Goal: Find specific page/section: Find specific page/section

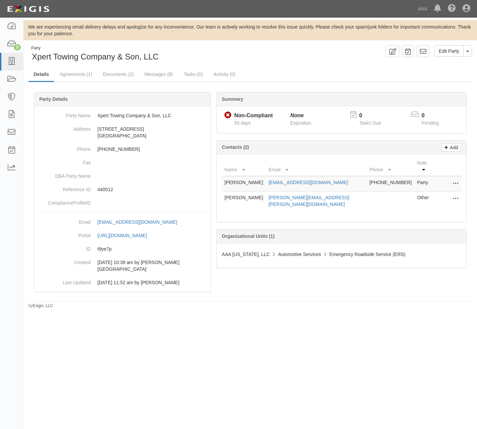
click at [318, 62] on div "Party Xpert Towing Company & Son, LLC Edit Party Toggle Party Dropdown View Aud…" at bounding box center [250, 53] width 453 height 17
click at [300, 53] on div "Edit Party Toggle Party Dropdown View Audit Trail Archive Party Send Message Ad…" at bounding box center [363, 51] width 227 height 12
click at [289, 66] on div "Party Xpert Towing Company & Son, LLC Edit Party Toggle Party Dropdown View Aud…" at bounding box center [250, 176] width 453 height 263
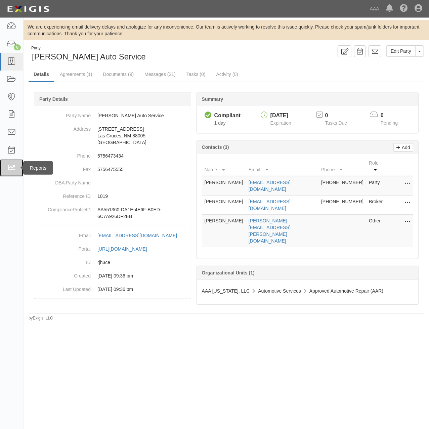
click at [8, 166] on icon at bounding box center [11, 168] width 9 height 8
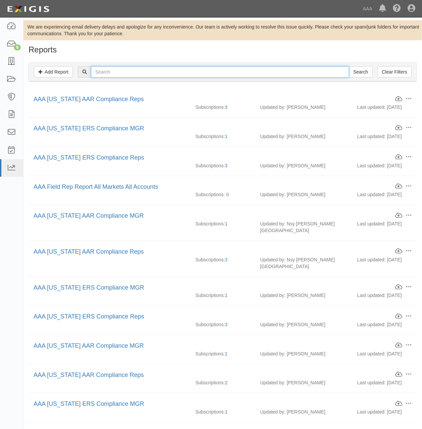
click at [121, 69] on input "text" at bounding box center [220, 71] width 258 height 11
type input "[US_STATE]"
click at [349, 66] on input "Search" at bounding box center [361, 71] width 24 height 11
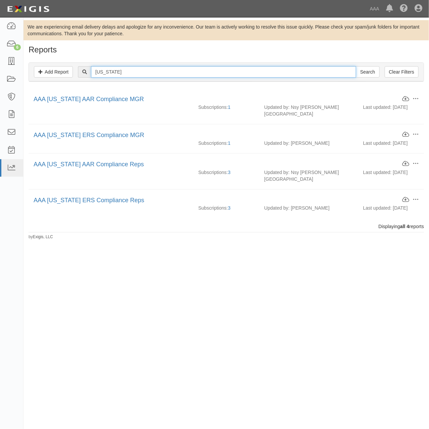
click at [124, 73] on input "[US_STATE]" at bounding box center [223, 71] width 265 height 11
type input "new mecixo"
click at [356, 66] on input "Search" at bounding box center [368, 71] width 24 height 11
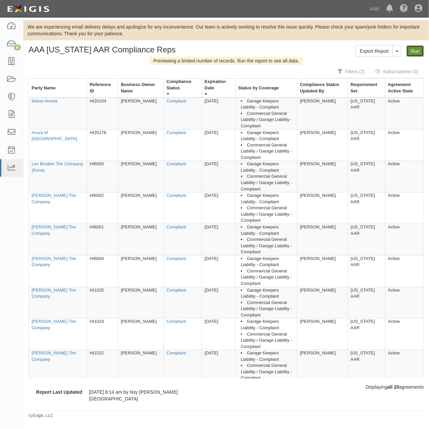
click at [420, 50] on link "Run" at bounding box center [414, 50] width 17 height 11
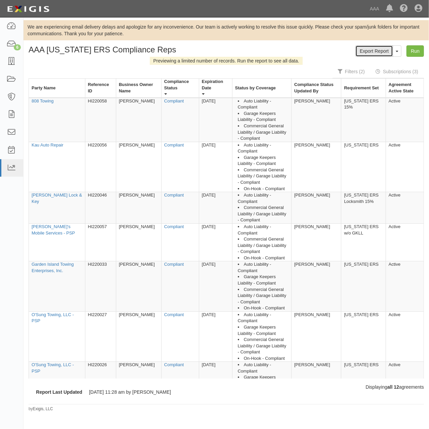
click at [376, 51] on link "Export Report" at bounding box center [374, 50] width 38 height 11
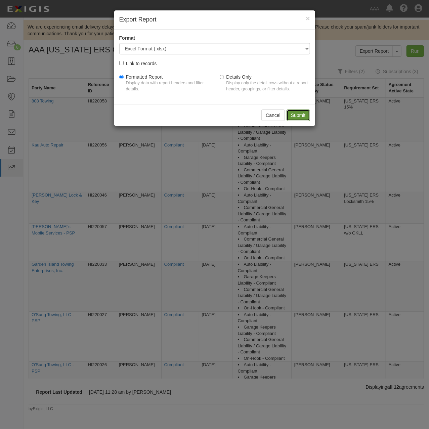
click at [293, 111] on input "Submit" at bounding box center [298, 114] width 24 height 11
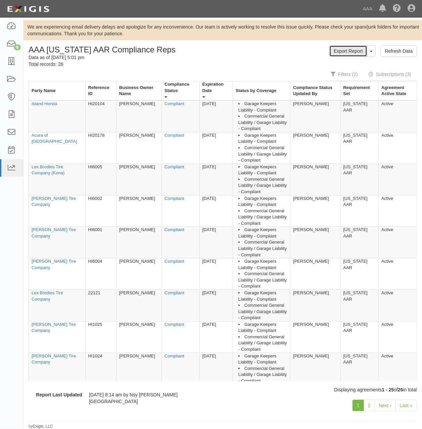
click at [347, 52] on link "Export Report" at bounding box center [348, 50] width 38 height 11
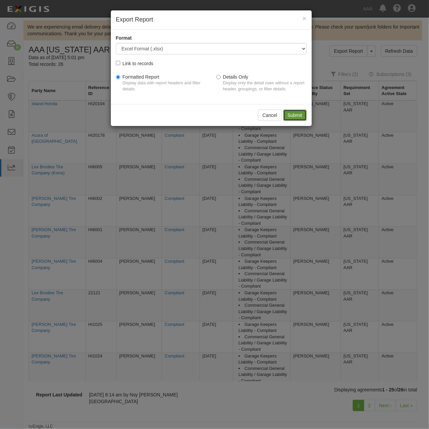
click at [295, 115] on input "Submit" at bounding box center [295, 114] width 24 height 11
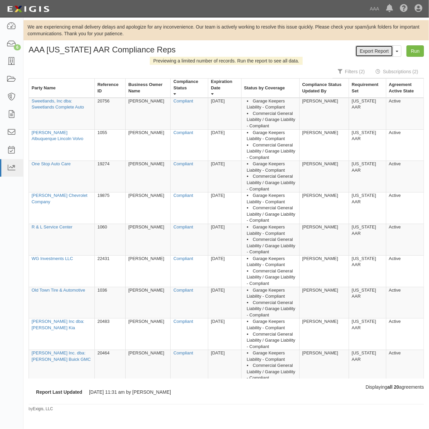
click at [386, 51] on link "Export Report" at bounding box center [374, 50] width 38 height 11
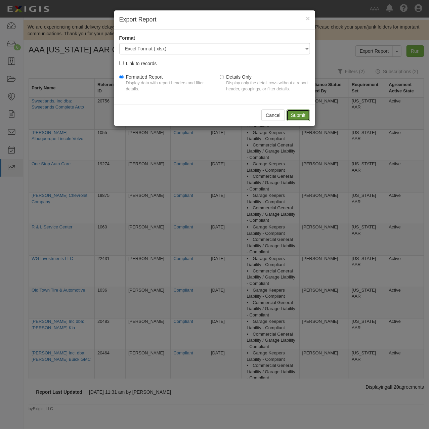
click at [297, 115] on input "Submit" at bounding box center [298, 114] width 24 height 11
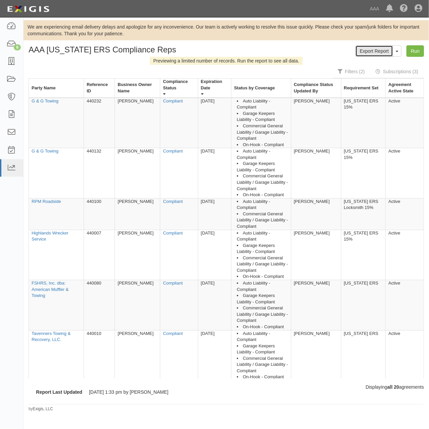
click at [370, 52] on link "Export Report" at bounding box center [374, 50] width 38 height 11
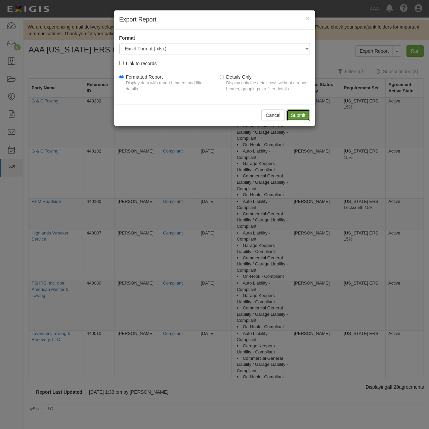
click at [304, 116] on input "Submit" at bounding box center [298, 114] width 24 height 11
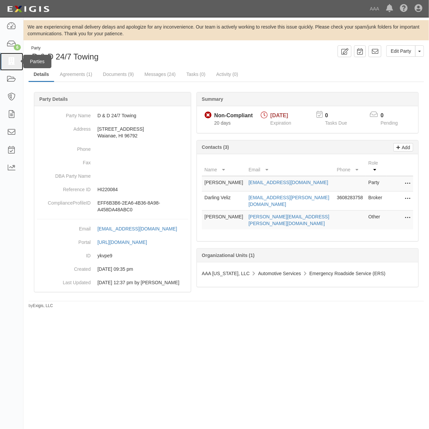
click at [11, 61] on icon at bounding box center [11, 62] width 9 height 8
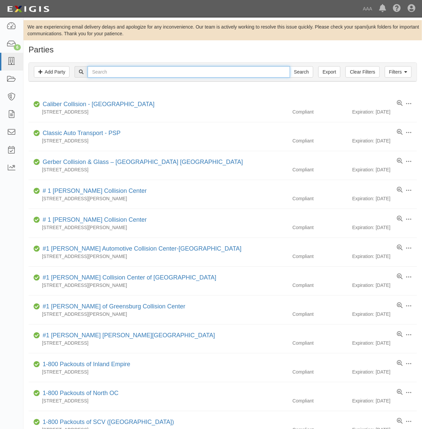
click at [133, 69] on input "text" at bounding box center [189, 71] width 202 height 11
type input "cd"
click at [290, 66] on input "Search" at bounding box center [302, 71] width 24 height 11
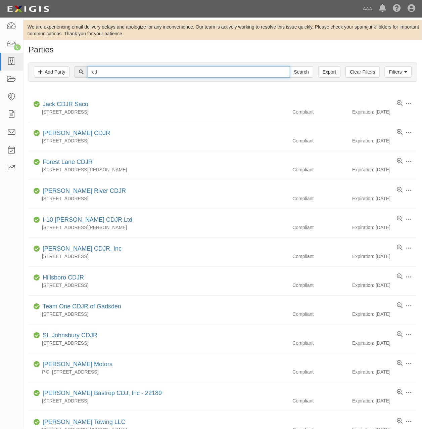
click at [173, 74] on input "cd" at bounding box center [189, 71] width 202 height 11
click at [173, 76] on input "cd" at bounding box center [189, 71] width 202 height 11
paste input "HI220032"
type input "HI220032"
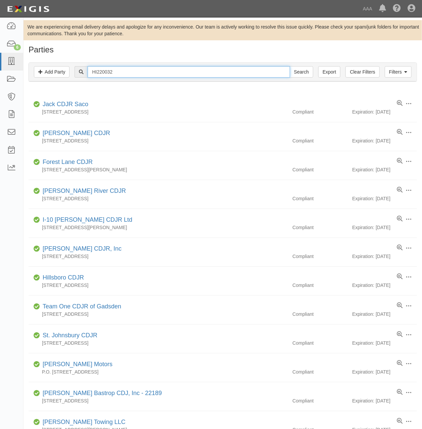
click at [290, 66] on input "Search" at bounding box center [302, 71] width 24 height 11
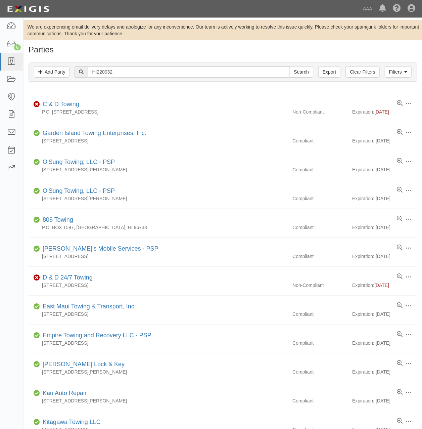
click at [215, 46] on h1 "Parties" at bounding box center [223, 49] width 389 height 9
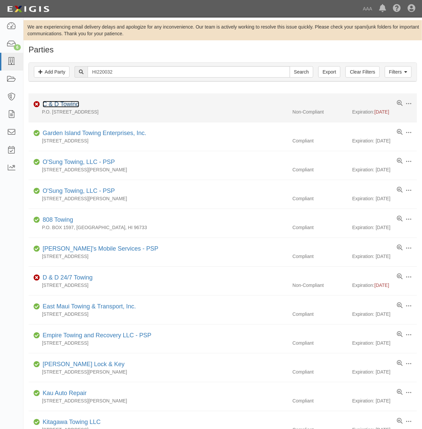
click at [60, 105] on link "C & D Towing" at bounding box center [61, 104] width 37 height 7
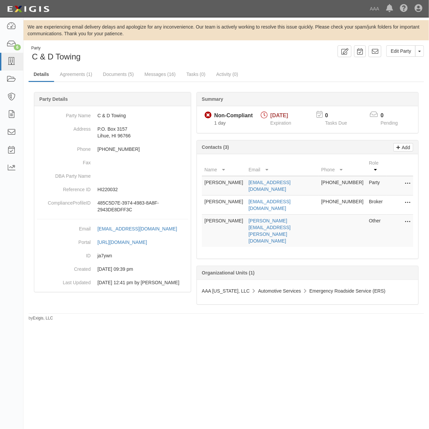
click at [296, 65] on div "Party C & D Towing Edit Party Toggle Party Dropdown View Audit Trail Archive Pa…" at bounding box center [226, 183] width 405 height 276
